Goal: Task Accomplishment & Management: Manage account settings

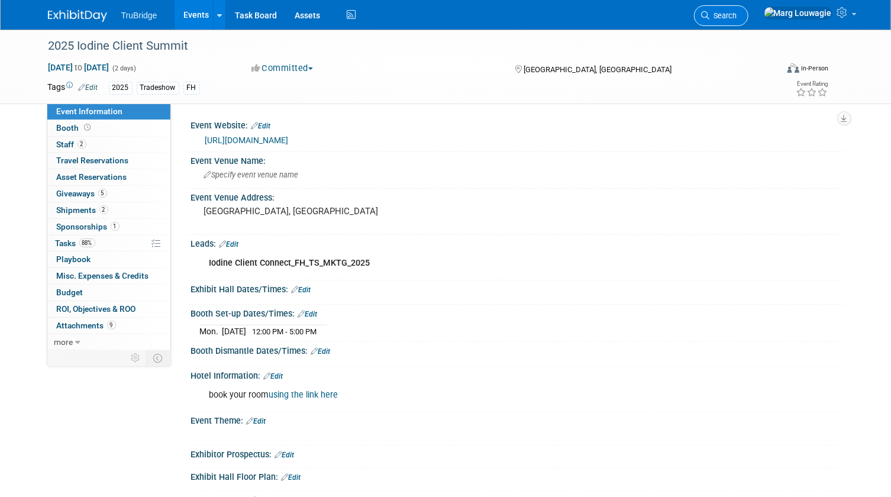
drag, startPoint x: 765, startPoint y: 12, endPoint x: 750, endPoint y: 49, distance: 40.3
click at [738, 12] on span "Search" at bounding box center [723, 15] width 27 height 9
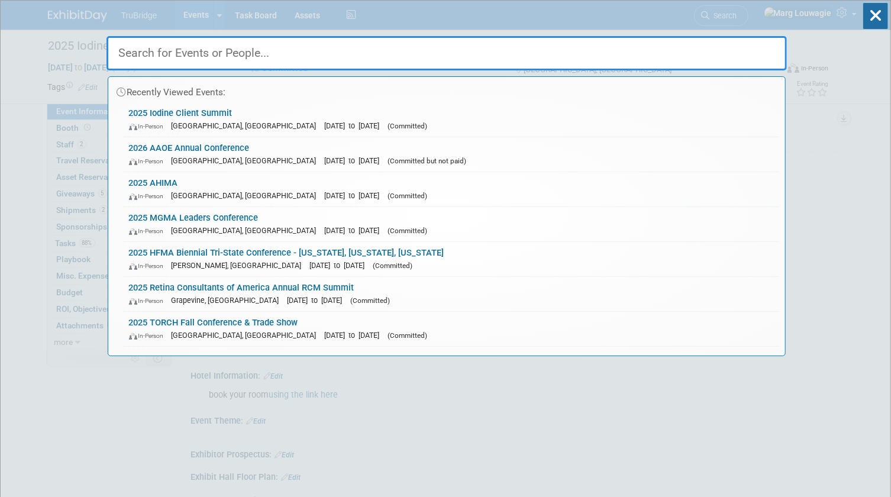
click at [745, 53] on input "text" at bounding box center [447, 53] width 681 height 34
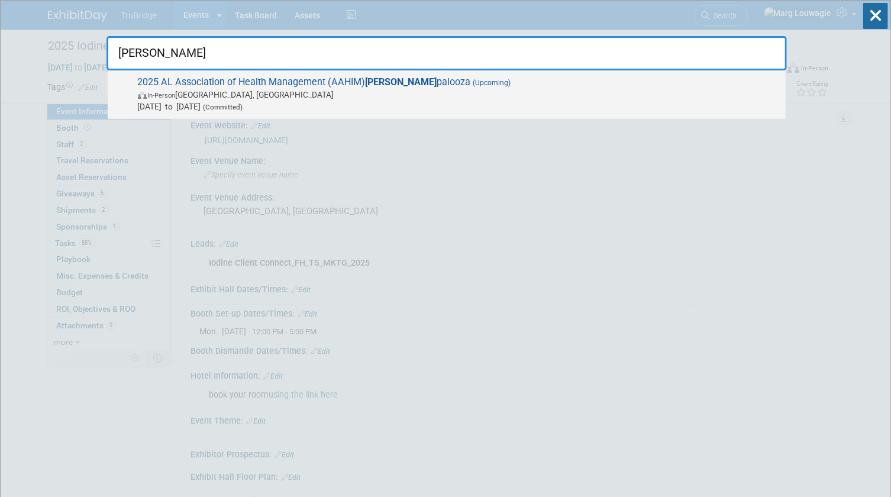
type input "Reva"
click at [397, 92] on span "In-Person Birmingham, AL" at bounding box center [459, 95] width 642 height 12
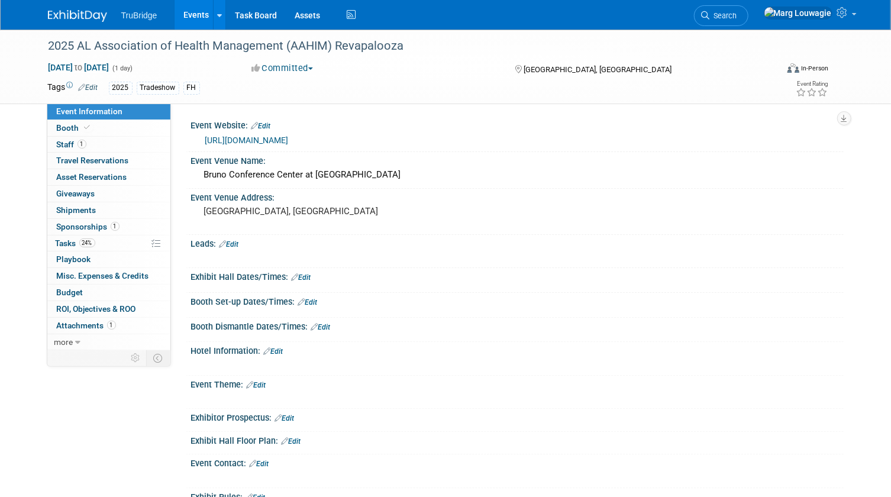
click at [234, 240] on link "Edit" at bounding box center [230, 244] width 20 height 8
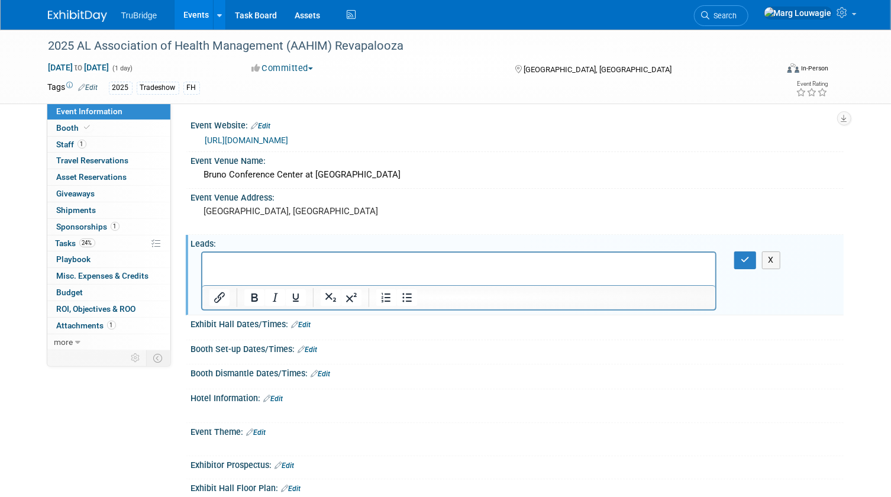
click at [233, 263] on p "Rich Text Area. Press ALT-0 for help." at bounding box center [459, 263] width 500 height 12
drag, startPoint x: 47, startPoint y: 11, endPoint x: 421, endPoint y: 294, distance: 468.7
click at [426, 294] on icon "Remove link" at bounding box center [431, 293] width 11 height 11
click at [740, 260] on button "button" at bounding box center [746, 260] width 22 height 17
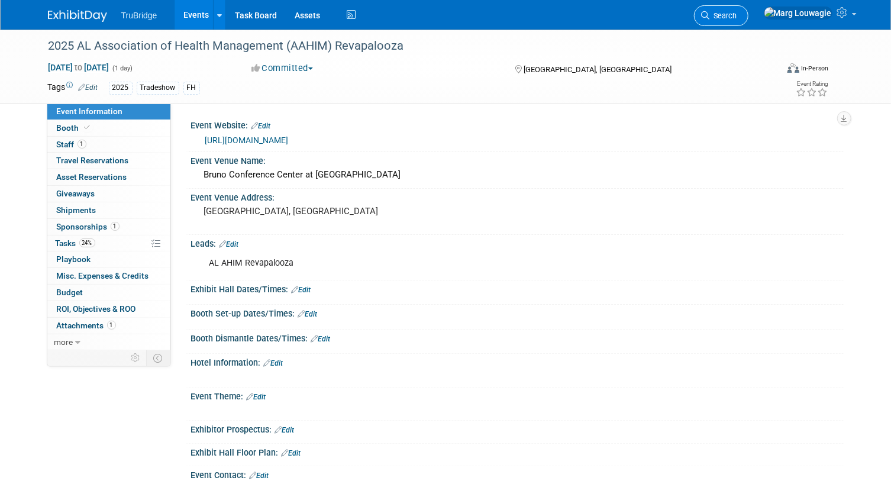
click at [710, 17] on icon at bounding box center [706, 15] width 8 height 8
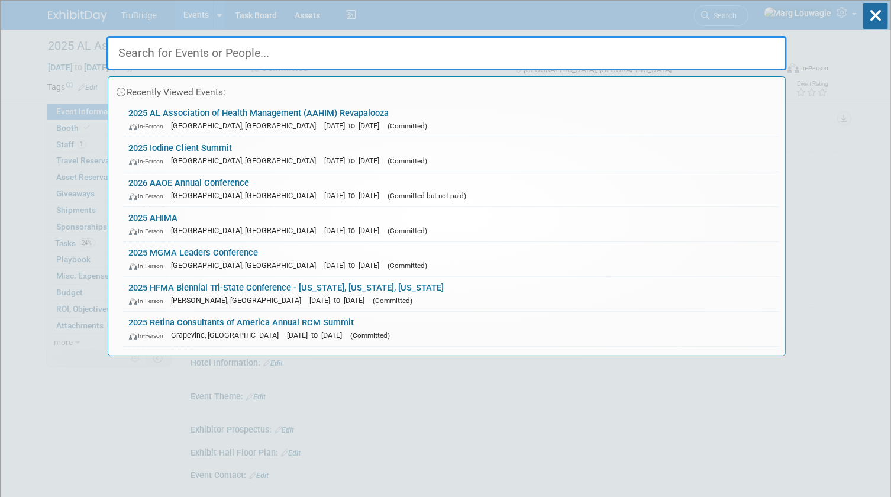
click at [734, 59] on input "text" at bounding box center [447, 53] width 681 height 34
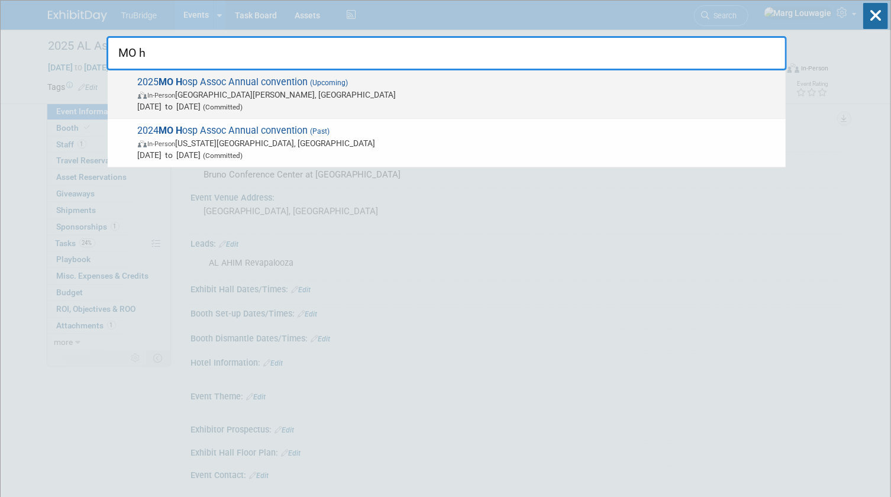
type input "MO h"
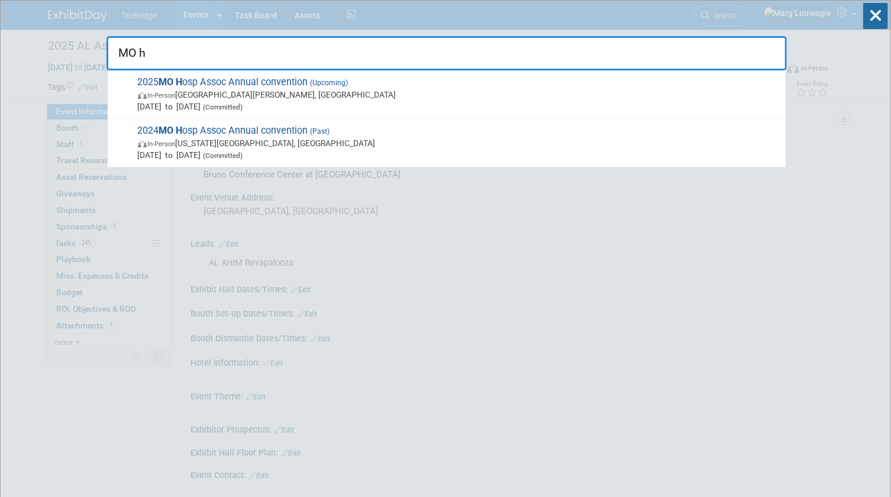
click at [195, 113] on div "2025 MO H osp Assoc Annual convention (Upcoming) In-Person Saint Charles, MO No…" at bounding box center [447, 94] width 678 height 49
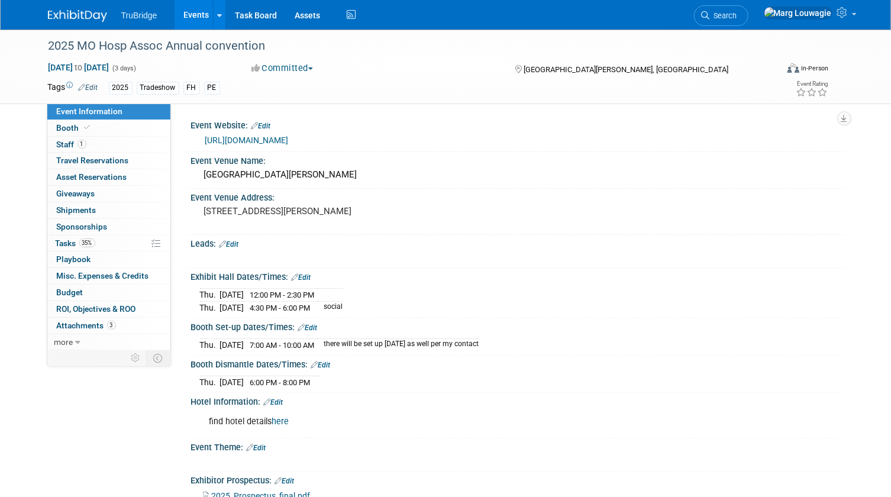
click at [236, 243] on link "Edit" at bounding box center [230, 244] width 20 height 8
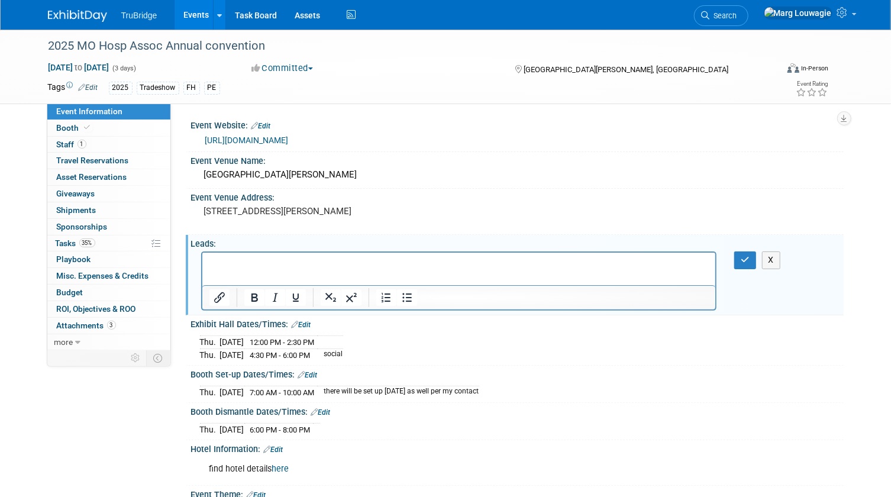
click at [233, 263] on p "Rich Text Area. Press ALT-0 for help." at bounding box center [459, 263] width 500 height 12
click at [749, 259] on icon "button" at bounding box center [745, 260] width 9 height 8
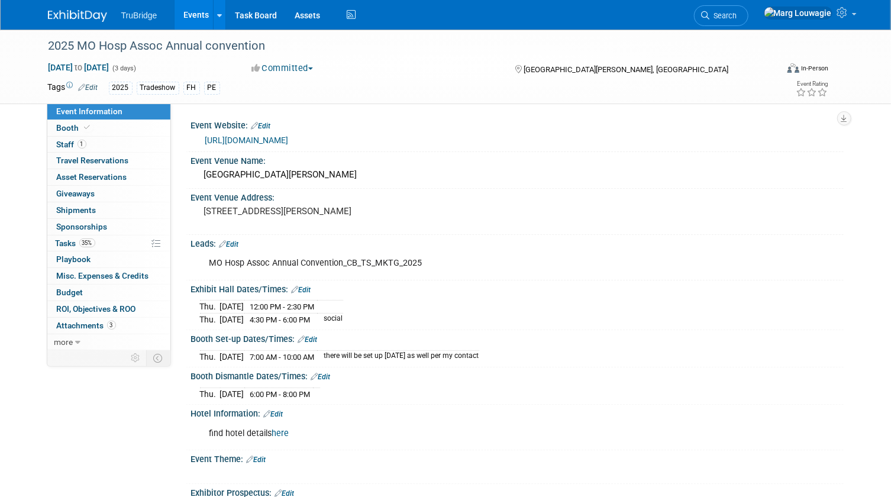
drag, startPoint x: 769, startPoint y: 15, endPoint x: 748, endPoint y: 55, distance: 45.8
click at [738, 15] on span "Search" at bounding box center [723, 15] width 27 height 9
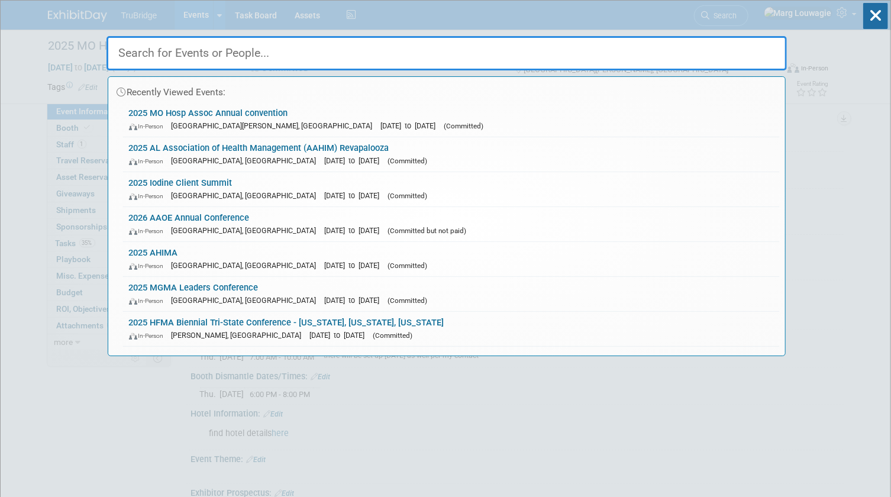
click at [746, 54] on input "text" at bounding box center [447, 53] width 681 height 34
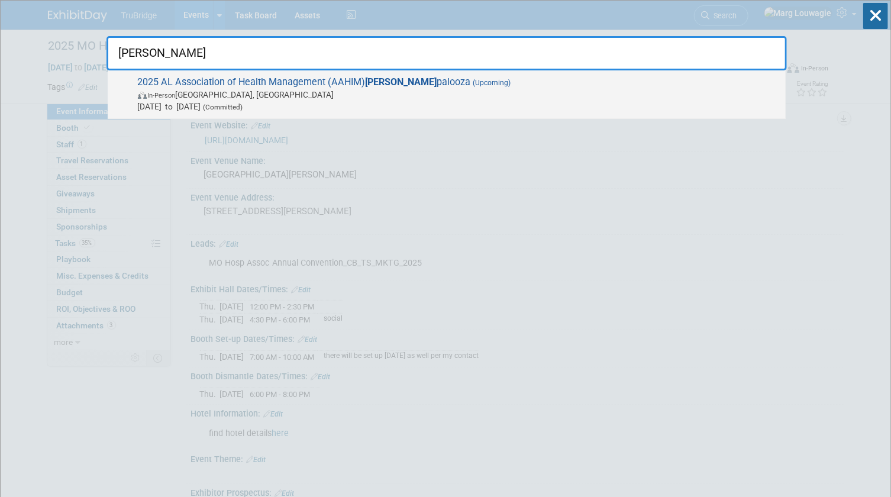
type input "Reva"
click at [349, 78] on span "2025 AL Association of Health Management (AAHIM) Reva palooza (Upcoming) In-Per…" at bounding box center [457, 94] width 646 height 36
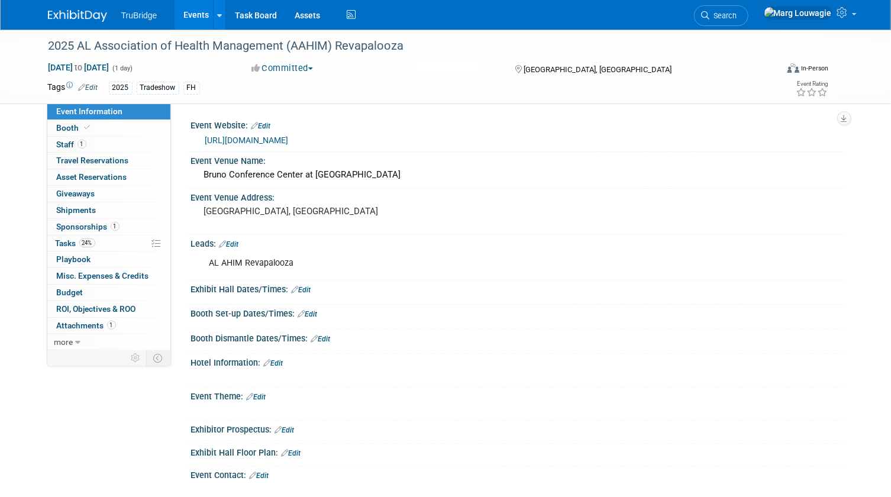
click at [289, 259] on div "AL AHIM Revapalooza" at bounding box center [459, 264] width 516 height 24
drag, startPoint x: 233, startPoint y: 246, endPoint x: 243, endPoint y: 243, distance: 9.8
click at [235, 244] on link "Edit" at bounding box center [230, 244] width 20 height 8
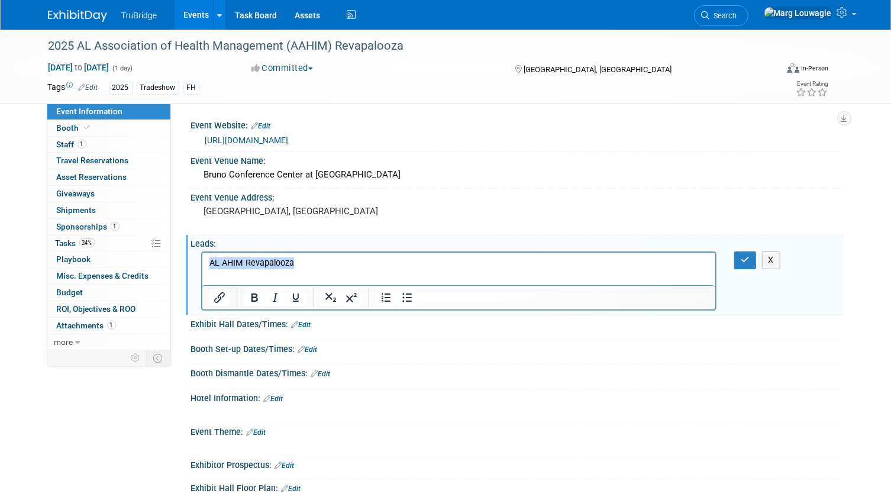
drag, startPoint x: 323, startPoint y: 265, endPoint x: 195, endPoint y: 254, distance: 127.8
click at [202, 254] on html "AL AHIM Revapalooza" at bounding box center [459, 261] width 514 height 17
click at [746, 263] on icon "button" at bounding box center [745, 260] width 9 height 8
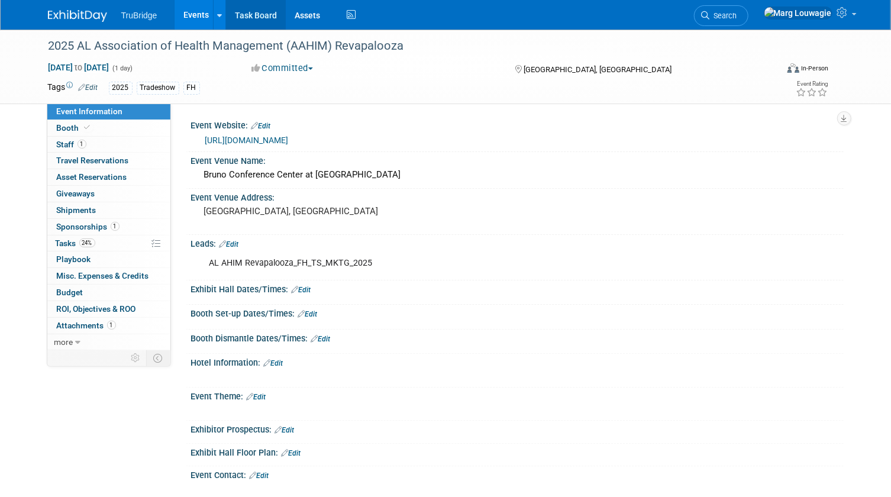
click at [257, 12] on link "Task Board" at bounding box center [256, 15] width 60 height 30
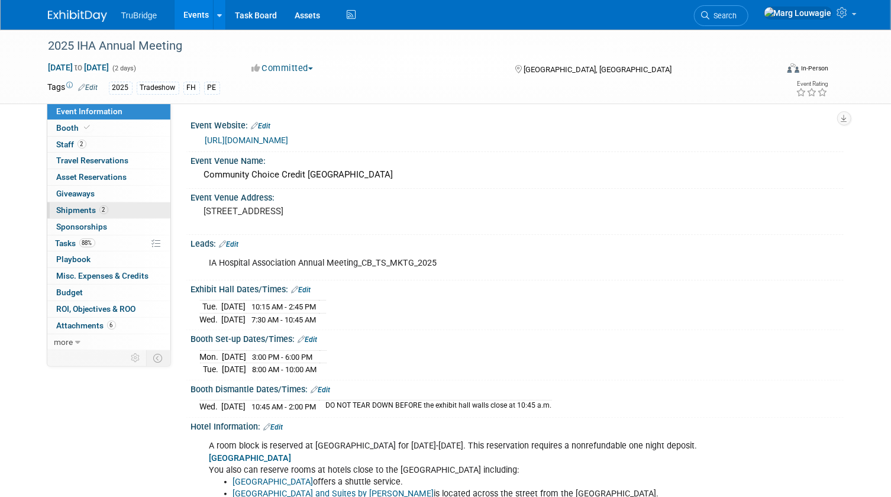
click at [126, 208] on link "2 Shipments 2" at bounding box center [108, 210] width 123 height 16
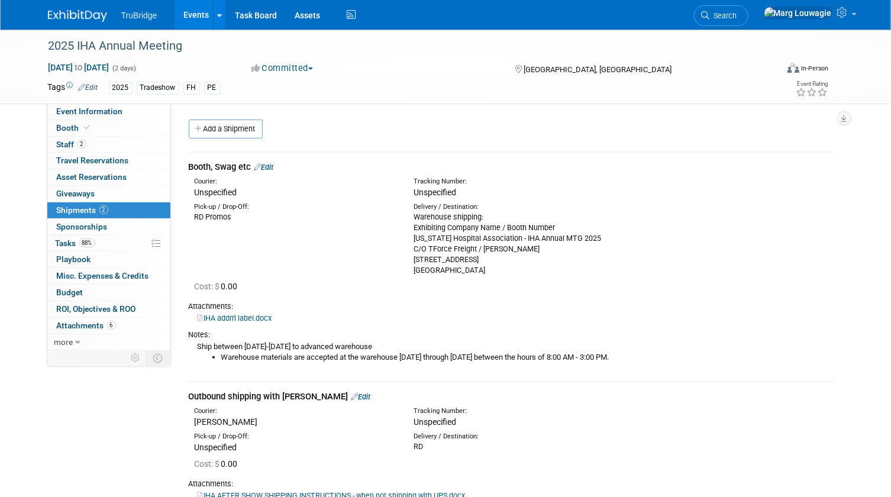
click at [273, 167] on link "Edit" at bounding box center [265, 167] width 20 height 9
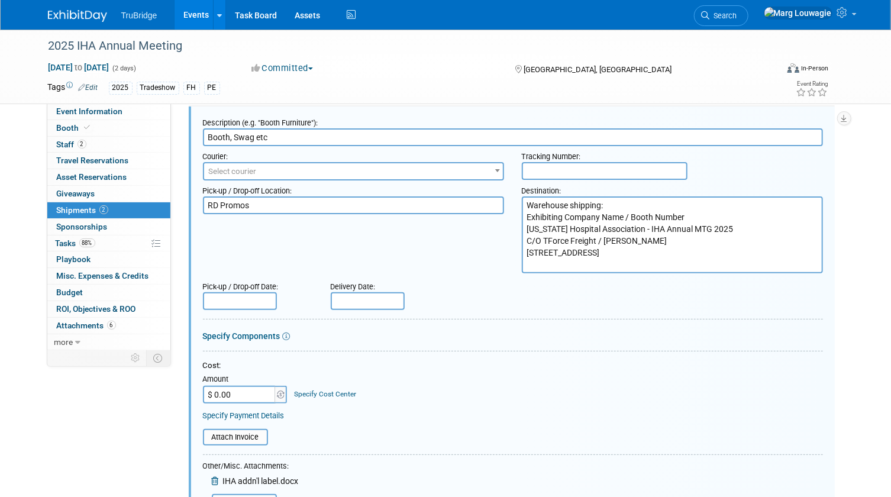
scroll to position [71, 0]
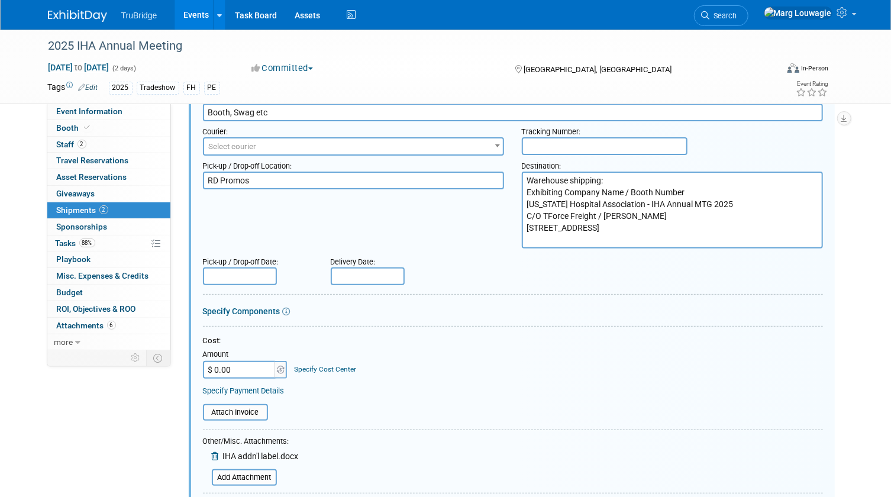
click at [546, 143] on input "text" at bounding box center [605, 146] width 166 height 18
paste input "1ZW333060324077691"
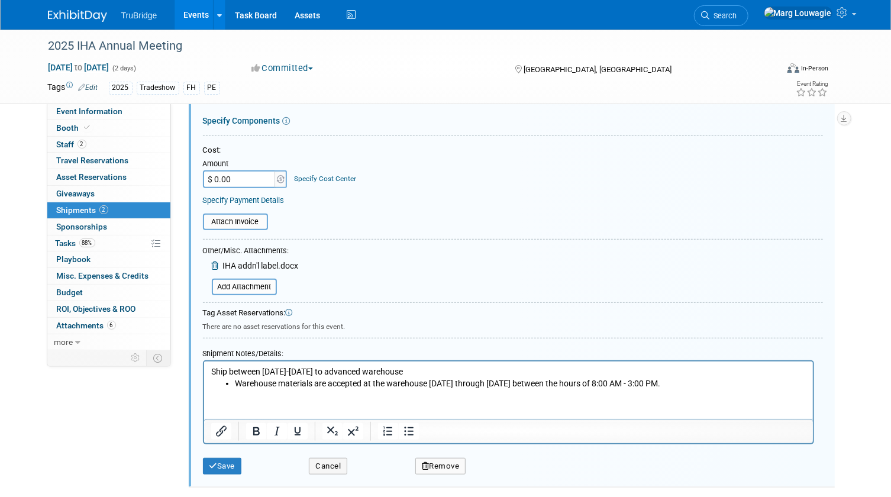
scroll to position [286, 0]
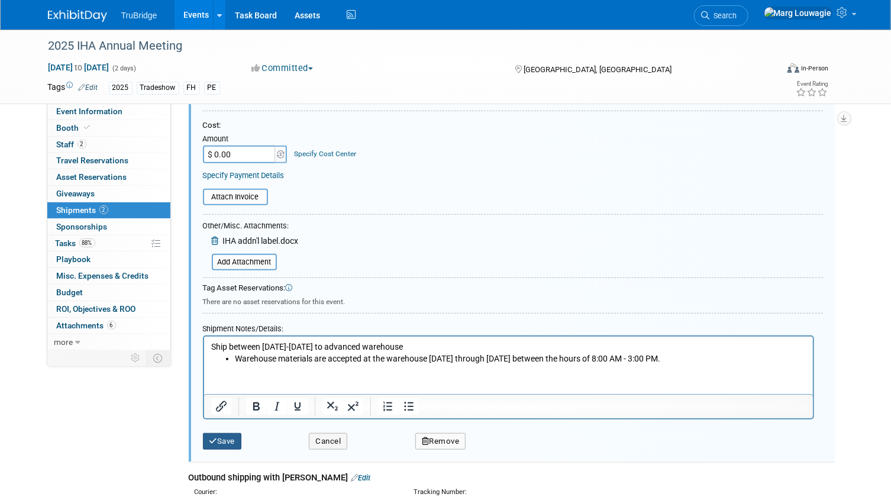
type input "1ZW333060324077691"
click at [239, 434] on button "Save" at bounding box center [222, 441] width 39 height 17
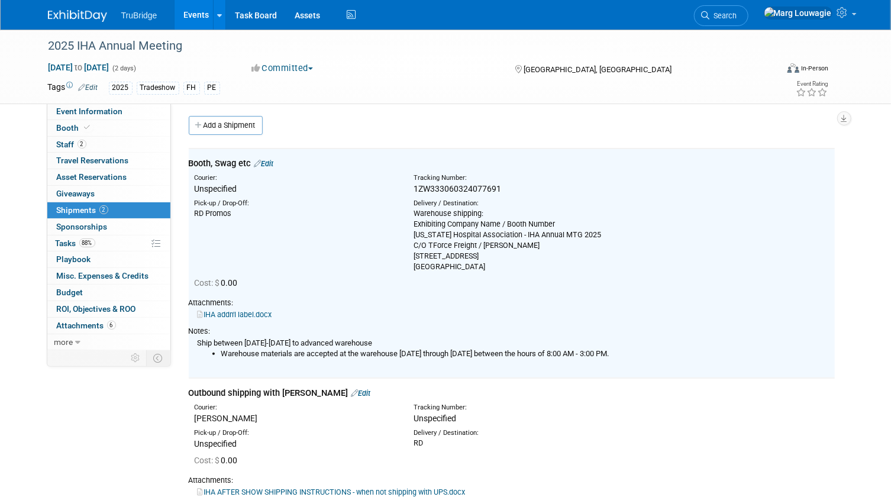
scroll to position [0, 0]
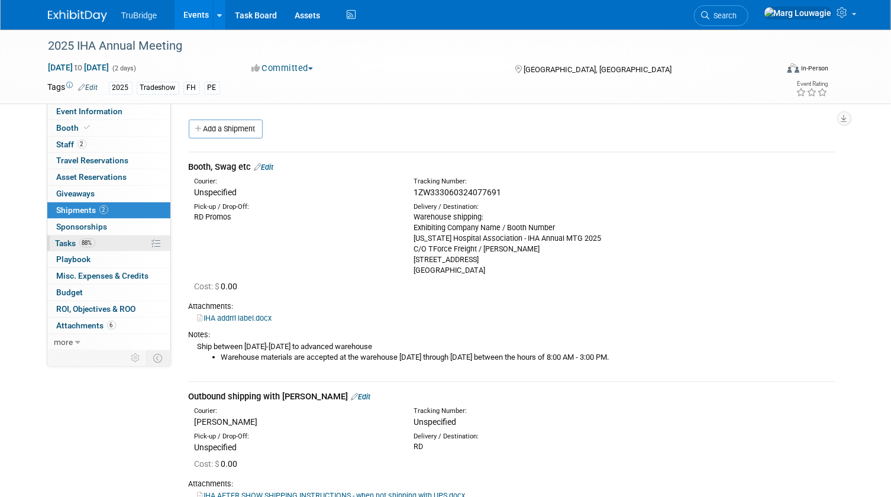
click at [68, 241] on span "Tasks 88%" at bounding box center [76, 243] width 40 height 9
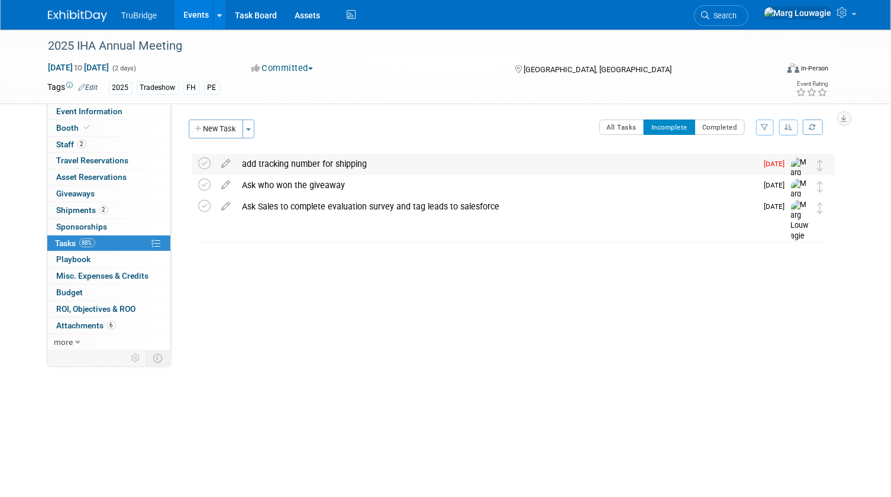
click at [294, 164] on div "add tracking number for shipping" at bounding box center [497, 164] width 521 height 20
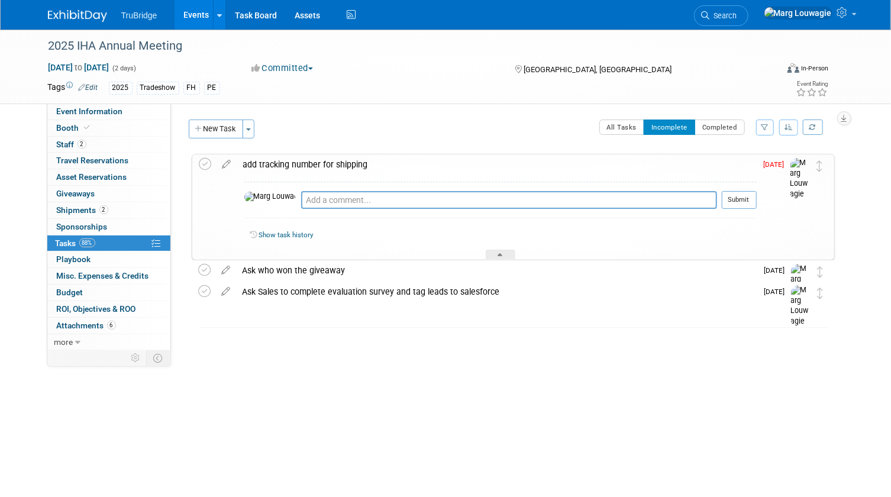
click at [331, 162] on div "add tracking number for shipping" at bounding box center [497, 164] width 520 height 20
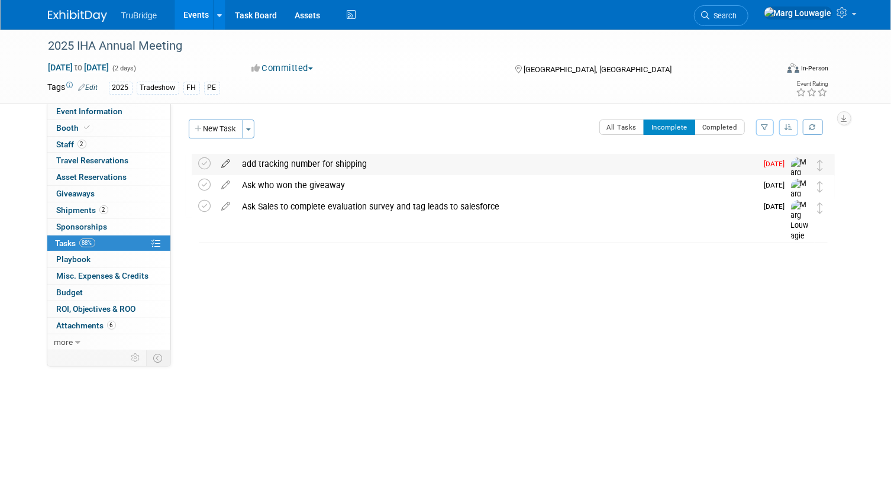
click at [228, 162] on icon at bounding box center [226, 161] width 21 height 15
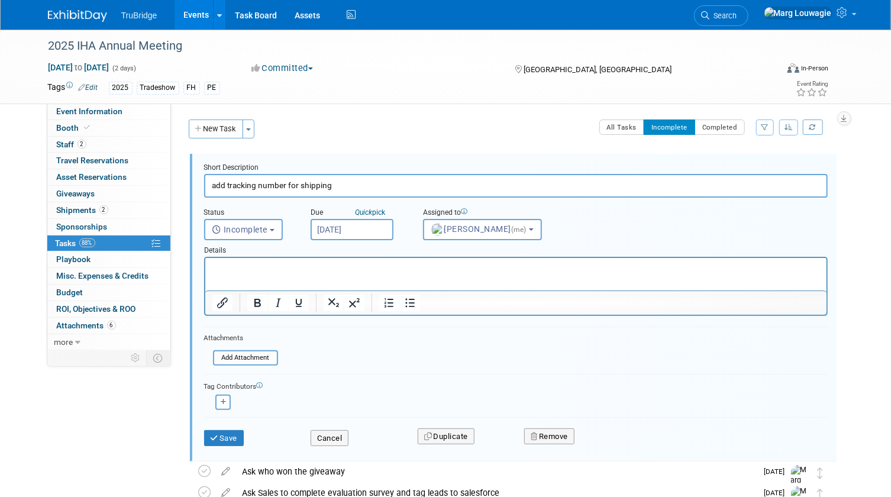
click at [346, 184] on input "add tracking number for shipping" at bounding box center [516, 185] width 624 height 23
type input "add tracking number for shipping"
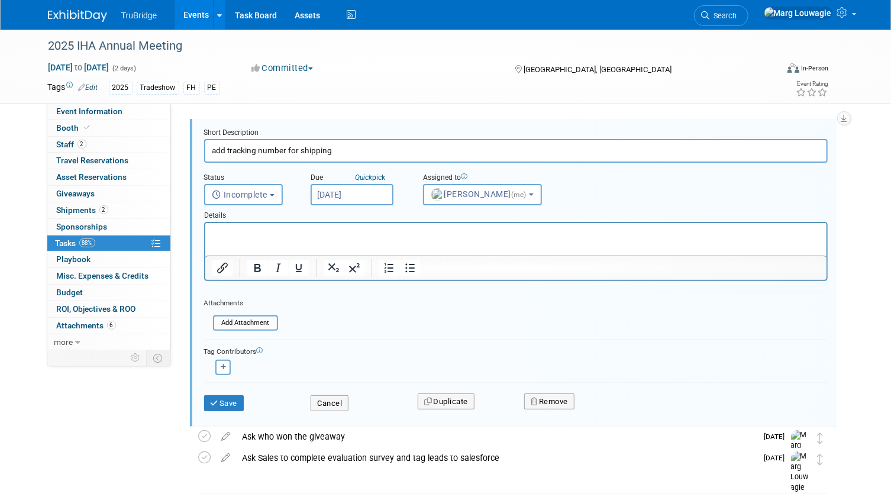
scroll to position [53, 0]
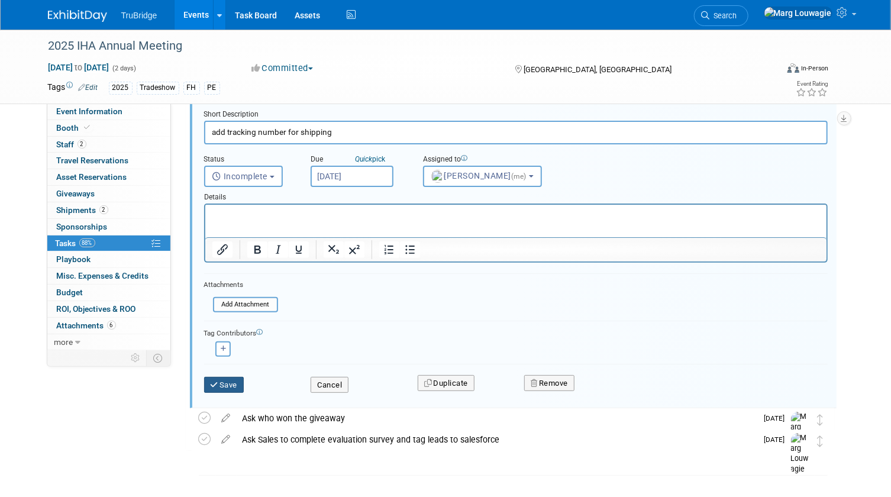
click at [236, 379] on button "Save" at bounding box center [224, 385] width 40 height 17
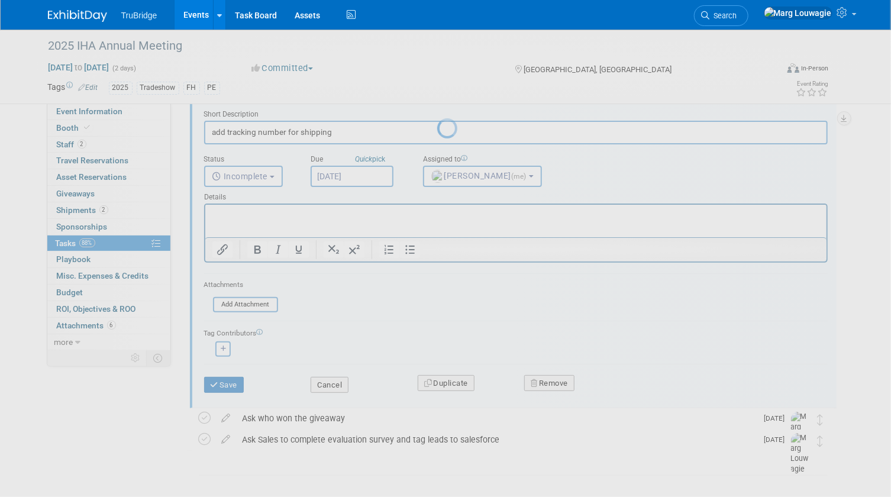
scroll to position [0, 0]
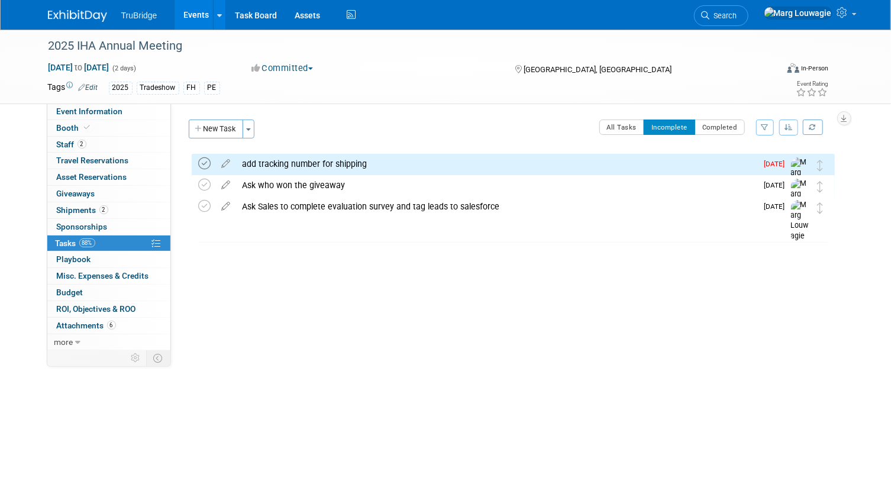
click at [201, 166] on icon at bounding box center [205, 163] width 12 height 12
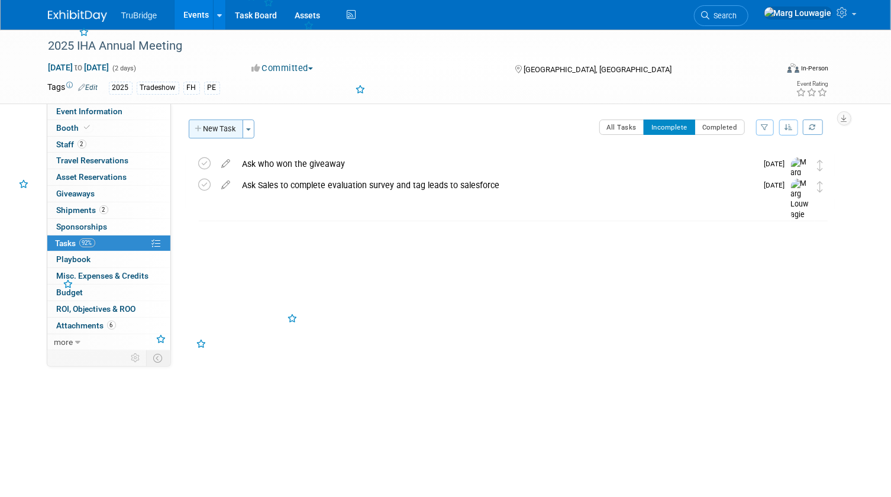
click at [211, 125] on button "New Task" at bounding box center [216, 129] width 54 height 19
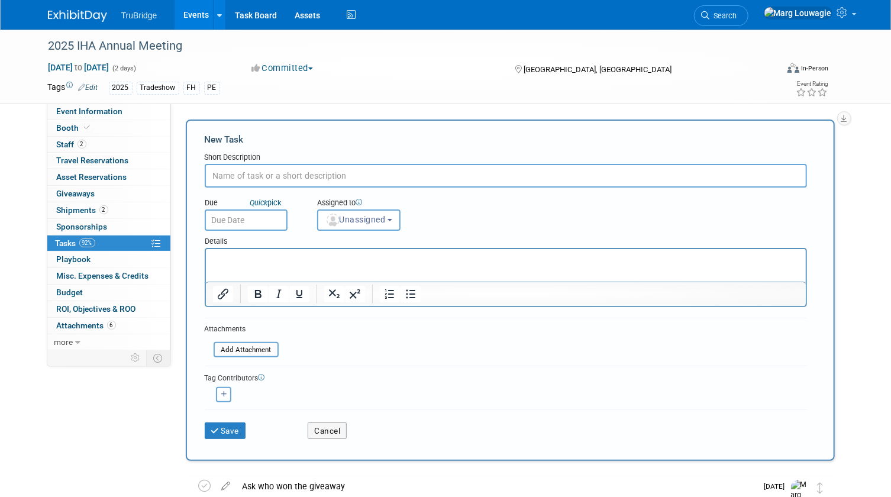
click at [253, 172] on input "text" at bounding box center [506, 176] width 603 height 24
type input "add POD"
click at [367, 227] on button "Unassigned" at bounding box center [359, 220] width 84 height 21
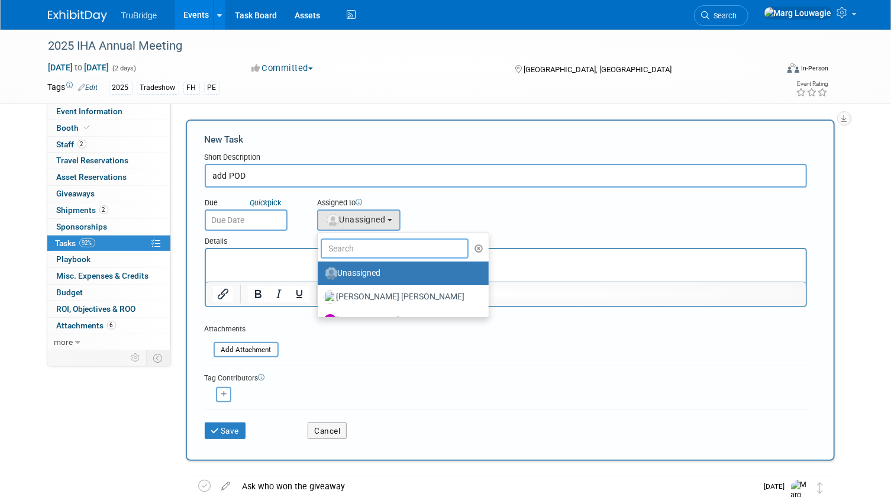
click at [373, 252] on input "text" at bounding box center [395, 249] width 149 height 20
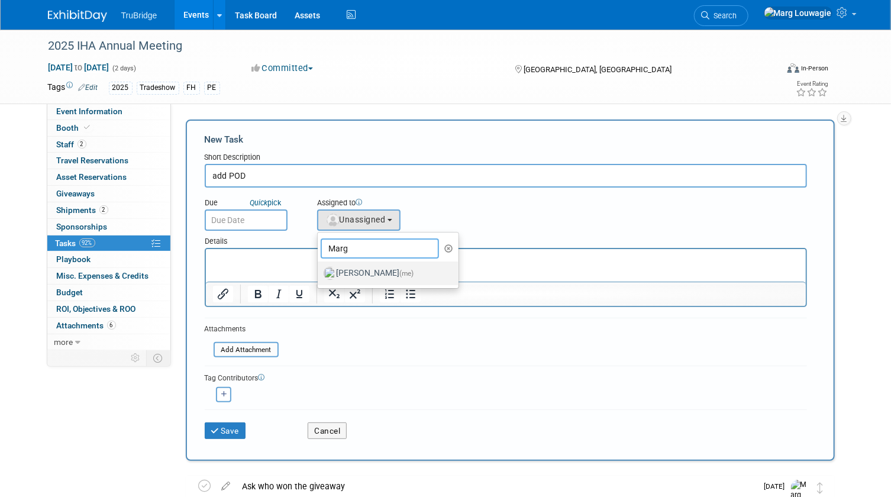
type input "Marg"
click at [372, 265] on label "Marg Louwagie (me)" at bounding box center [386, 273] width 124 height 19
click at [320, 268] on input "Marg Louwagie (me)" at bounding box center [316, 272] width 8 height 8
select select "0abee163-1570-438d-a0ea-e9129f2ffbd7"
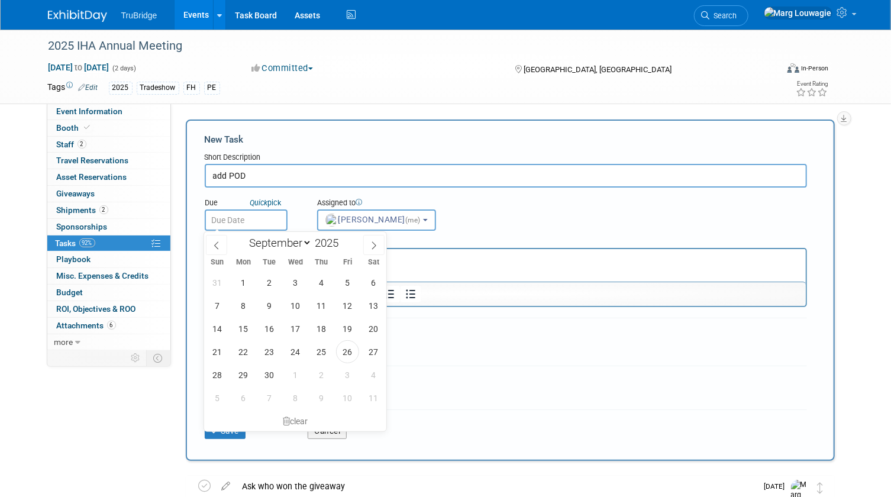
click at [263, 219] on input "text" at bounding box center [246, 220] width 83 height 21
click at [245, 369] on span "29" at bounding box center [243, 374] width 23 height 23
type input "[DATE]"
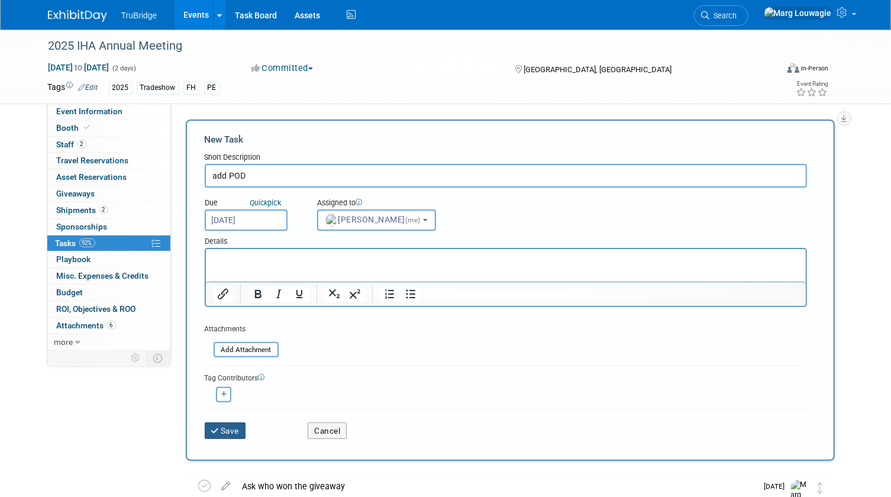
click at [235, 425] on button "Save" at bounding box center [225, 431] width 41 height 17
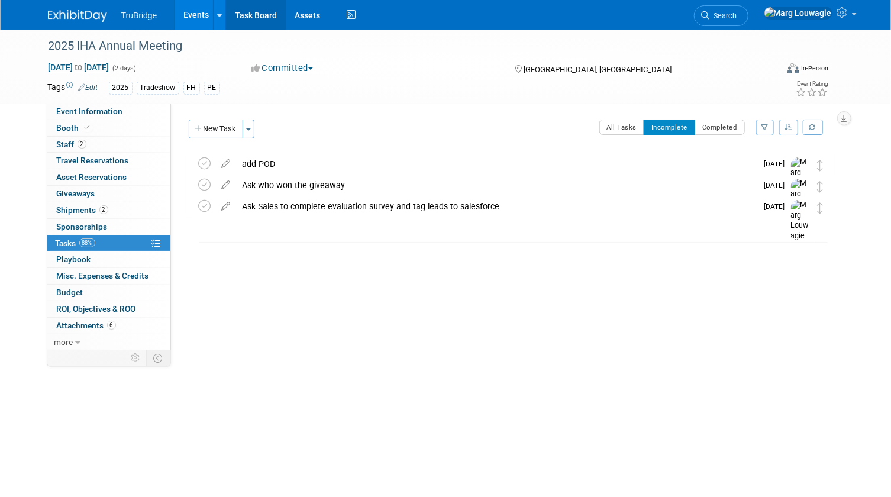
drag, startPoint x: 243, startPoint y: 15, endPoint x: 370, endPoint y: 14, distance: 126.7
click at [243, 15] on link "Task Board" at bounding box center [256, 15] width 60 height 30
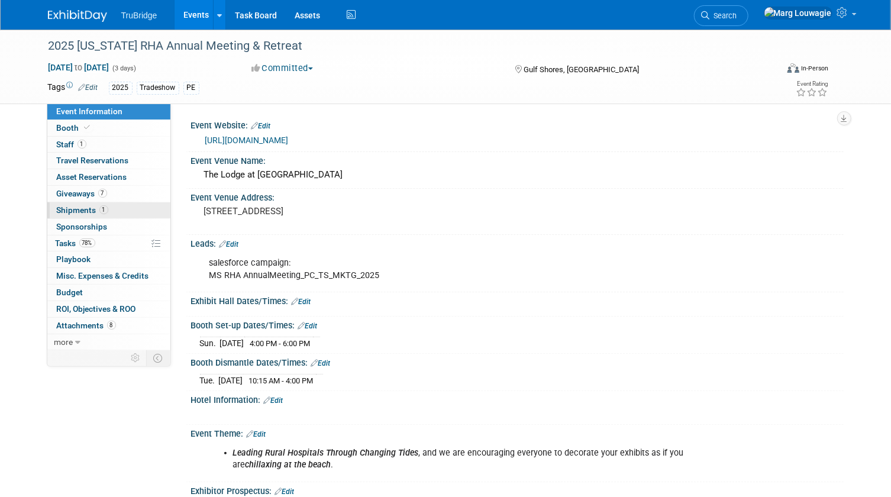
click at [83, 213] on span "Shipments 1" at bounding box center [82, 209] width 51 height 9
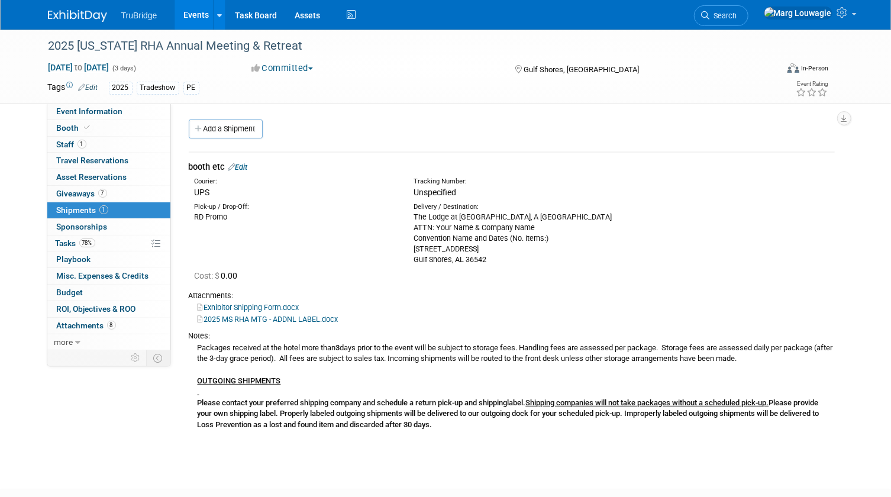
drag, startPoint x: 247, startPoint y: 166, endPoint x: 255, endPoint y: 169, distance: 8.1
click at [247, 166] on link "Edit" at bounding box center [238, 167] width 20 height 9
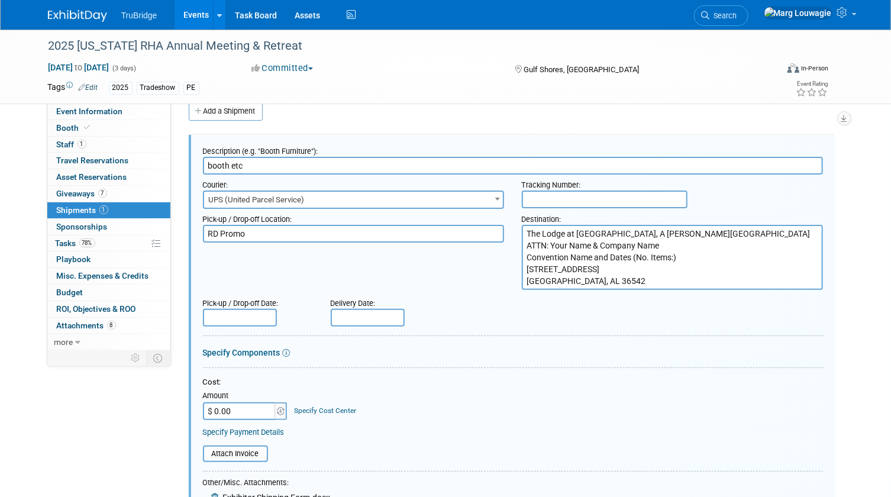
click at [552, 197] on input "text" at bounding box center [605, 200] width 166 height 18
paste input "1ZW333060338824580"
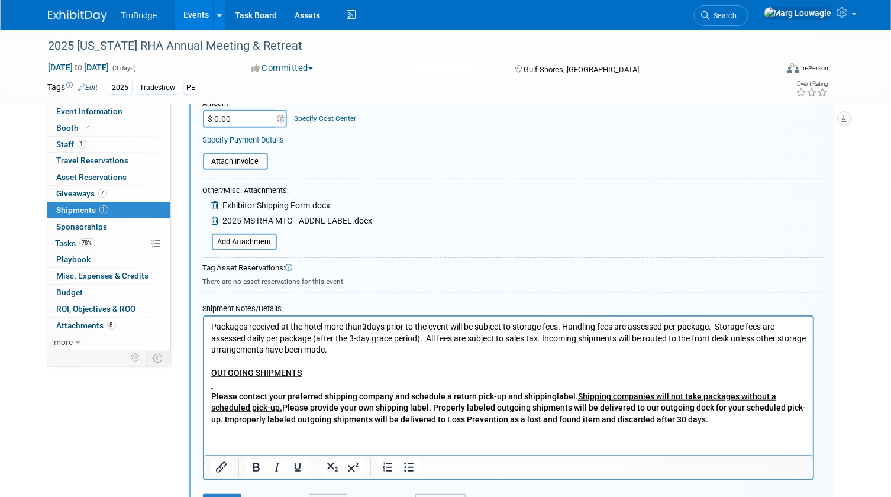
scroll to position [340, 0]
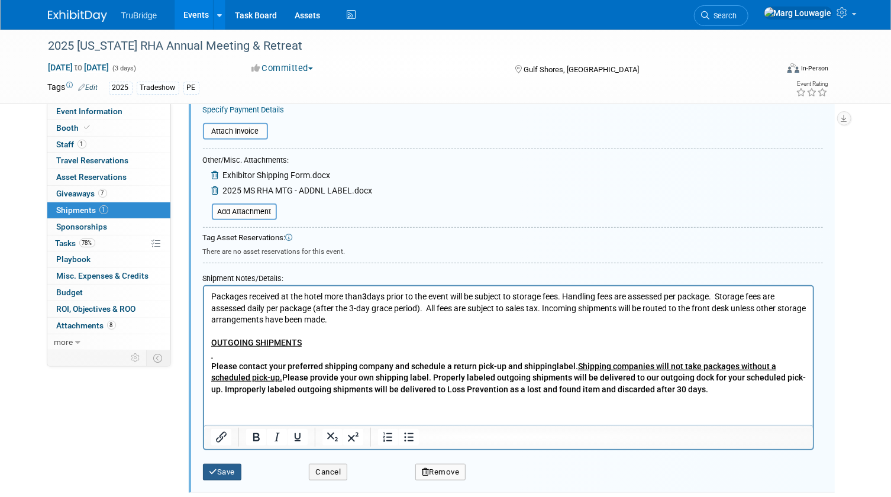
type input "1ZW333060338824580"
click at [228, 464] on button "Save" at bounding box center [222, 472] width 39 height 17
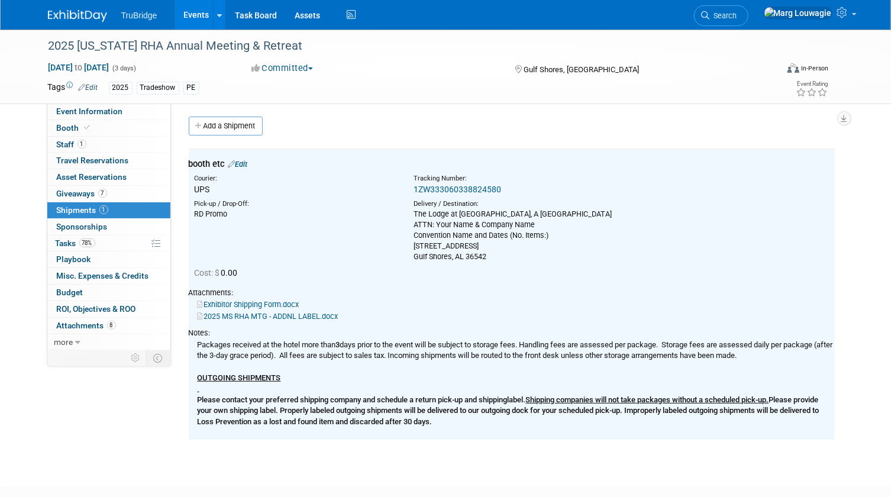
scroll to position [0, 0]
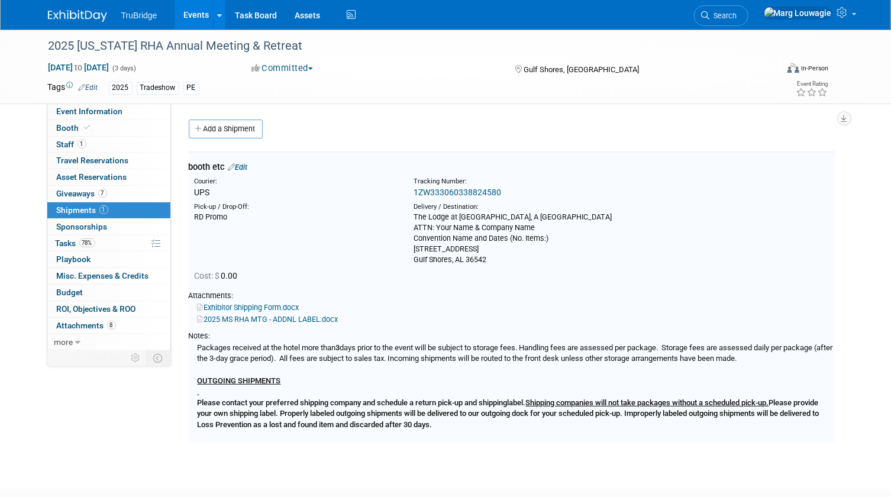
click at [475, 191] on link "1ZW333060338824580" at bounding box center [458, 192] width 88 height 9
click at [248, 163] on link "Edit" at bounding box center [238, 167] width 20 height 9
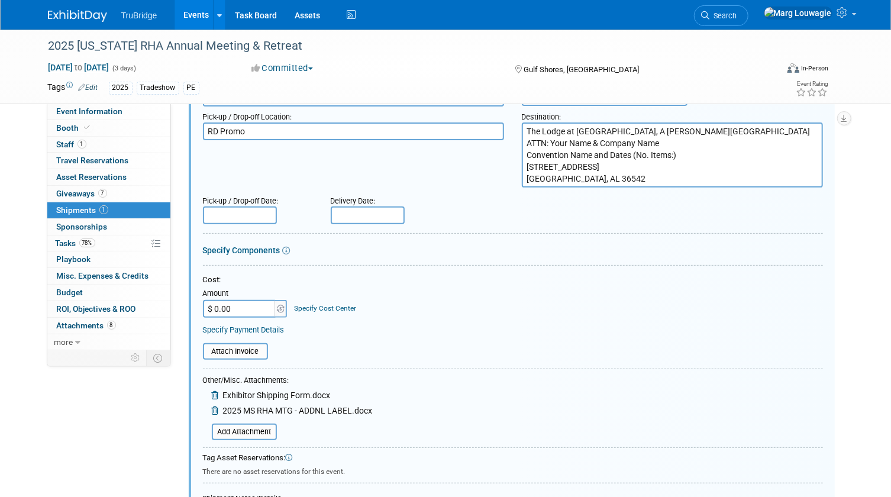
scroll to position [125, 0]
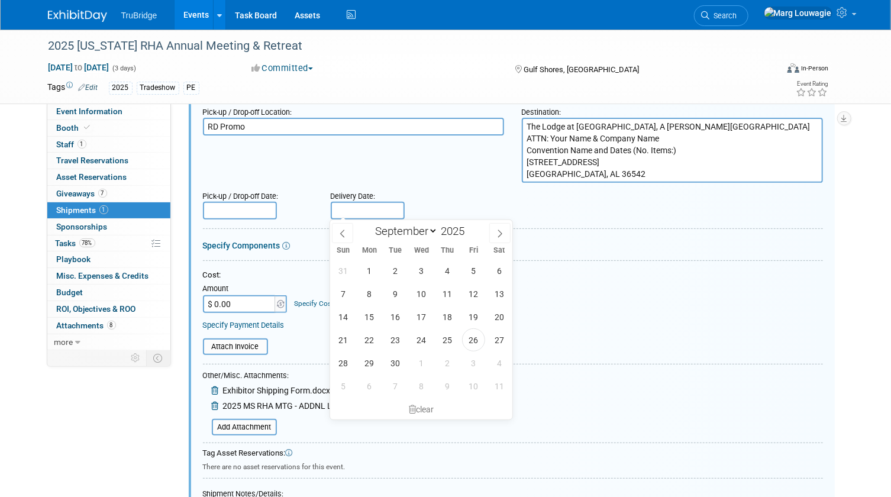
click at [375, 209] on input "text" at bounding box center [368, 211] width 74 height 18
click at [442, 339] on span "25" at bounding box center [447, 340] width 23 height 23
type input "[DATE]"
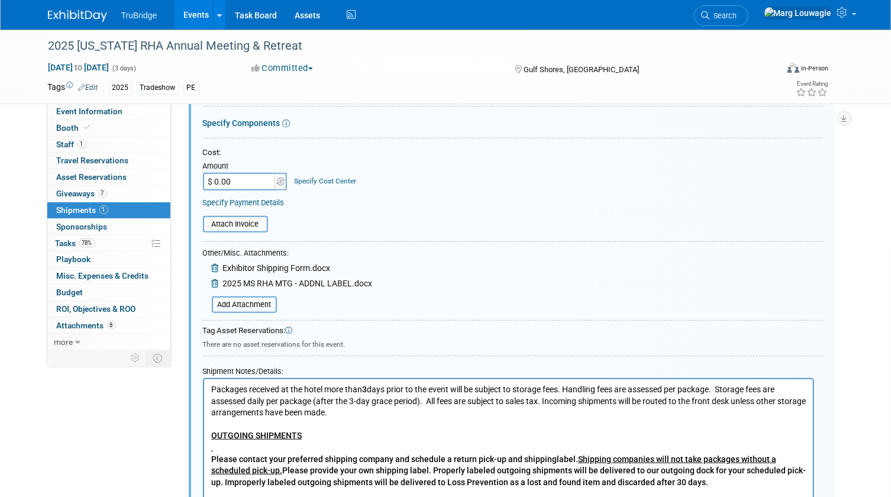
scroll to position [340, 0]
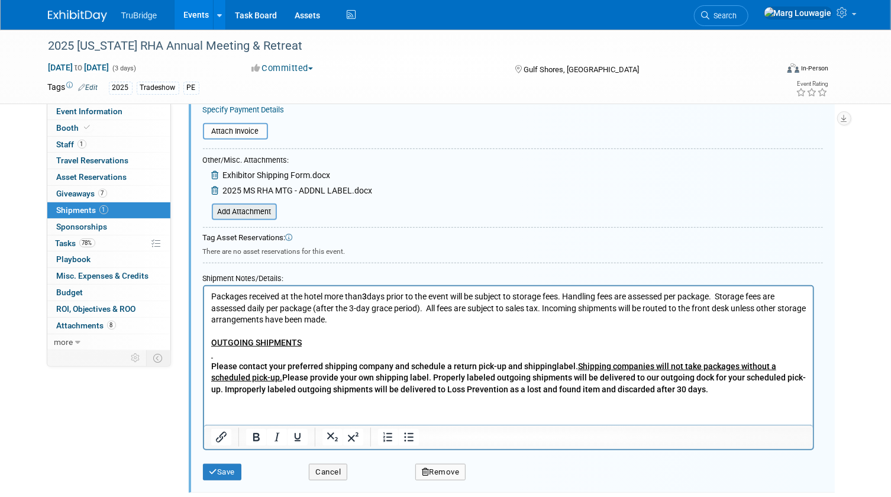
click at [248, 208] on input "file" at bounding box center [205, 212] width 141 height 14
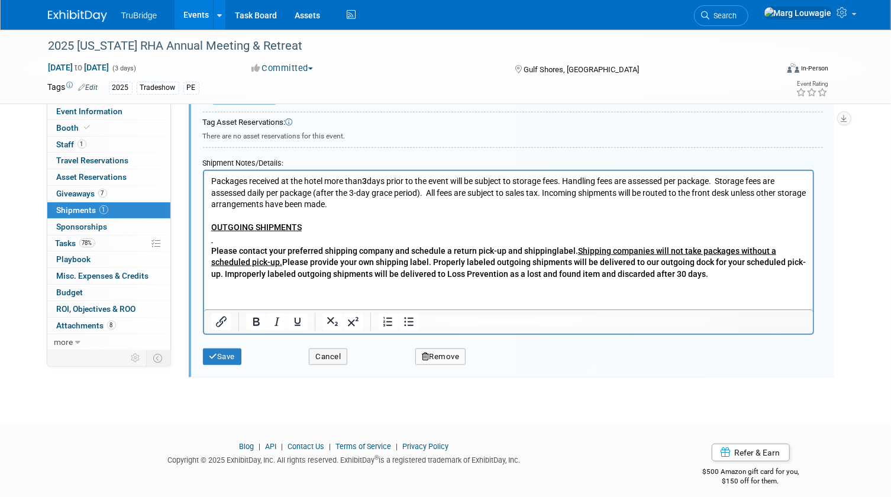
scroll to position [480, 0]
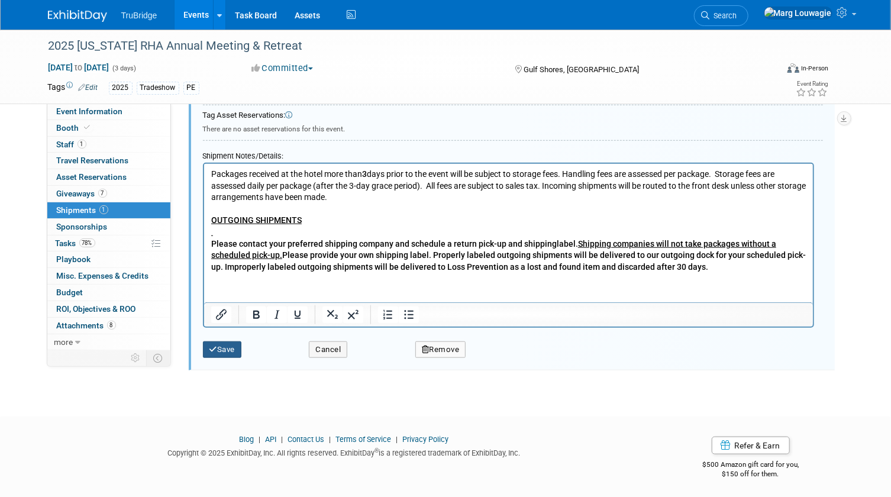
click at [231, 348] on button "Save" at bounding box center [222, 350] width 39 height 17
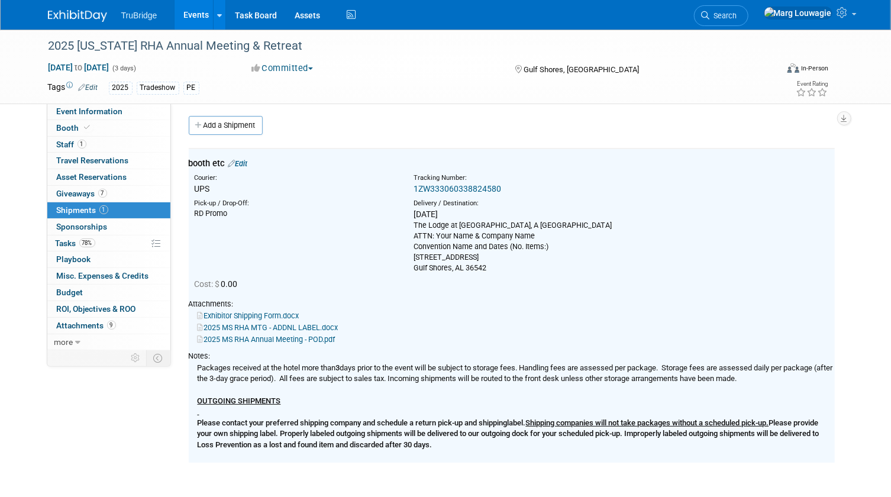
scroll to position [0, 0]
